Goal: Task Accomplishment & Management: Use online tool/utility

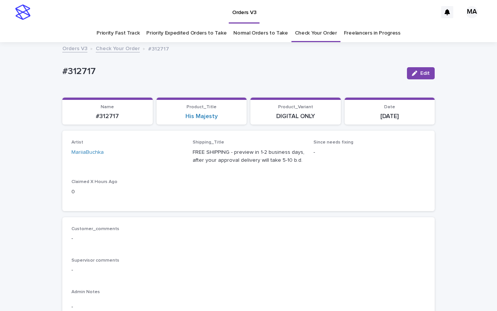
click at [204, 66] on p "#312717" at bounding box center [231, 71] width 339 height 11
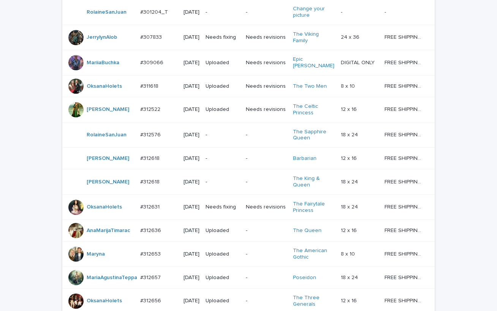
scroll to position [665, 0]
